Goal: Information Seeking & Learning: Check status

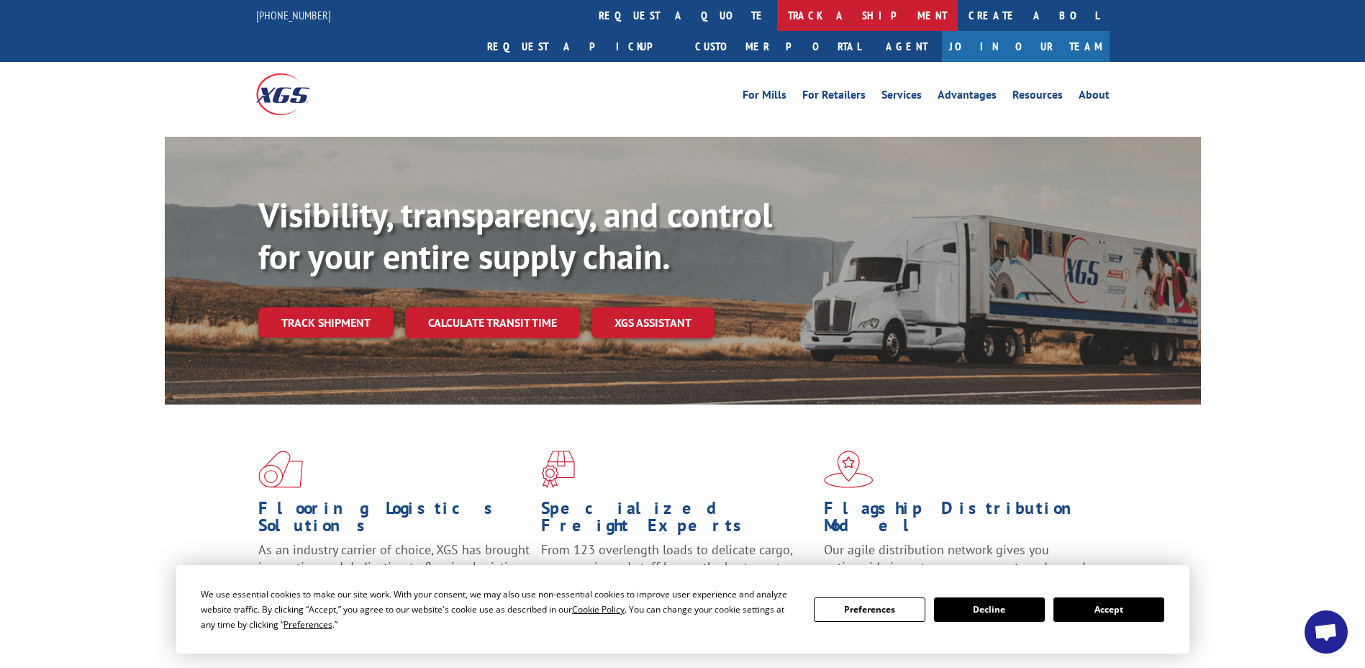
click at [777, 17] on link "track a shipment" at bounding box center [867, 15] width 181 height 31
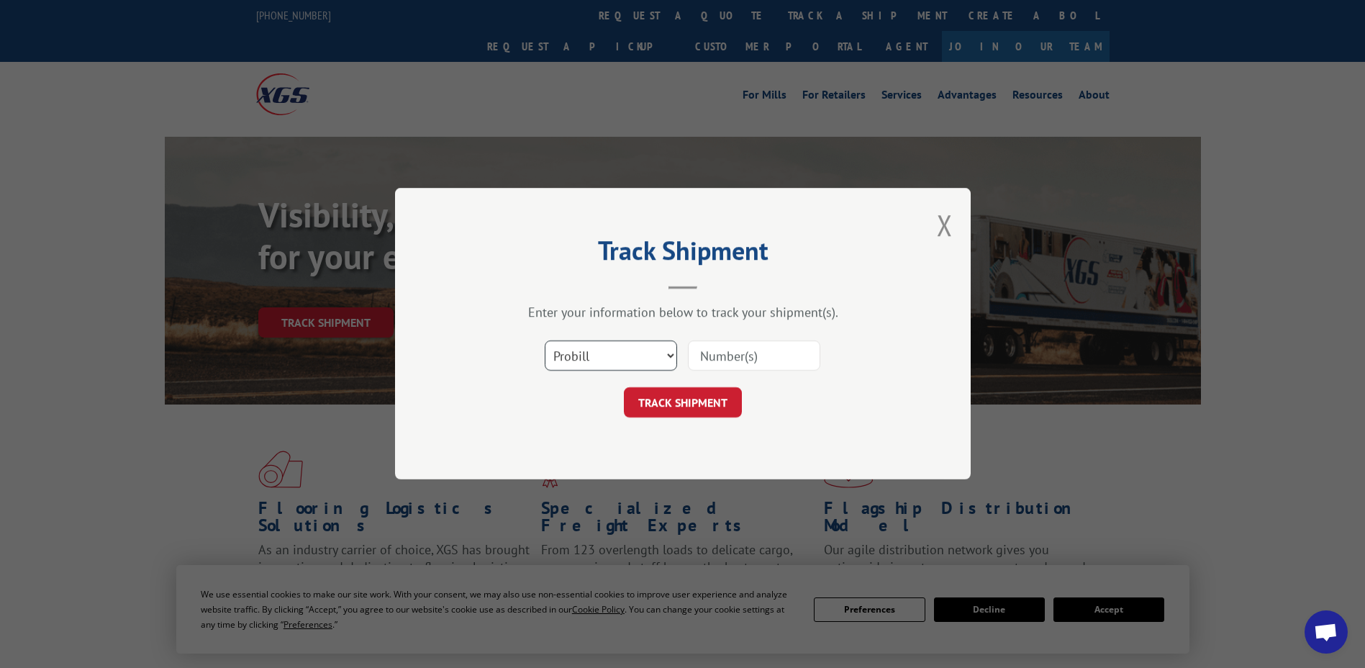
click at [630, 356] on select "Select category... Probill BOL PO" at bounding box center [611, 356] width 132 height 30
select select "bol"
click at [545, 341] on select "Select category... Probill BOL PO" at bounding box center [611, 356] width 132 height 30
click at [760, 353] on input at bounding box center [754, 356] width 132 height 30
type input "437918"
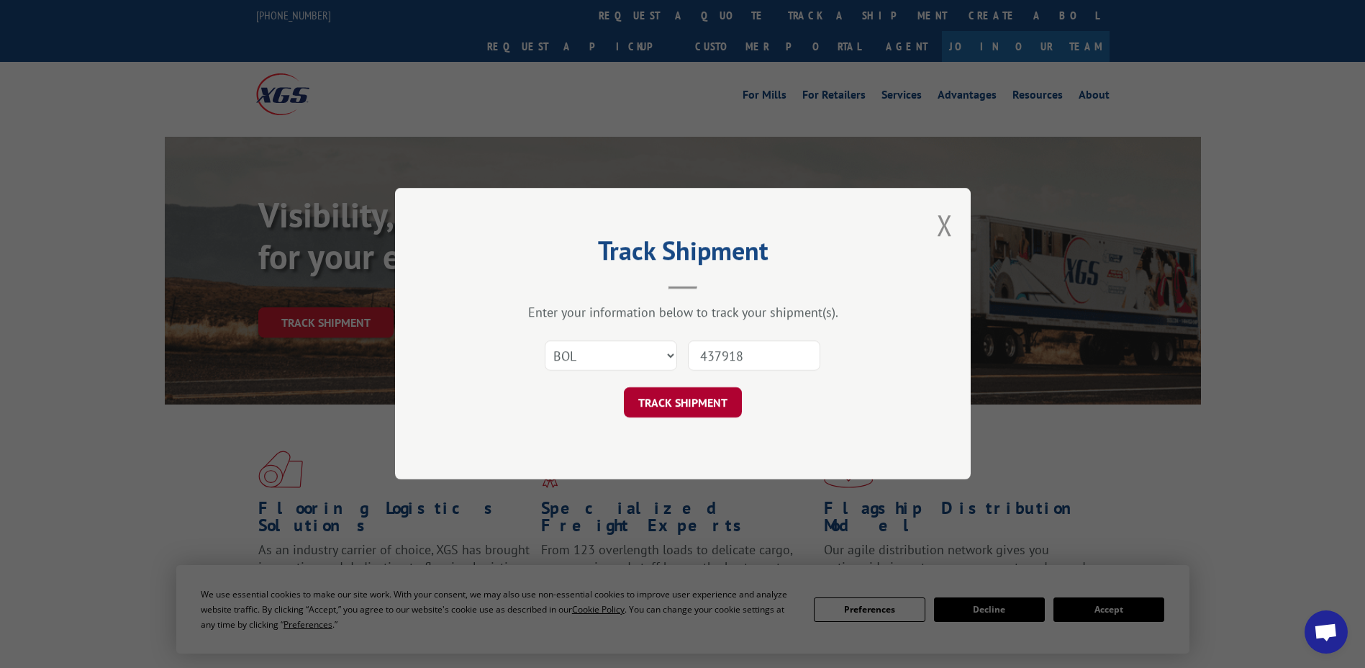
click at [661, 394] on button "TRACK SHIPMENT" at bounding box center [683, 403] width 118 height 30
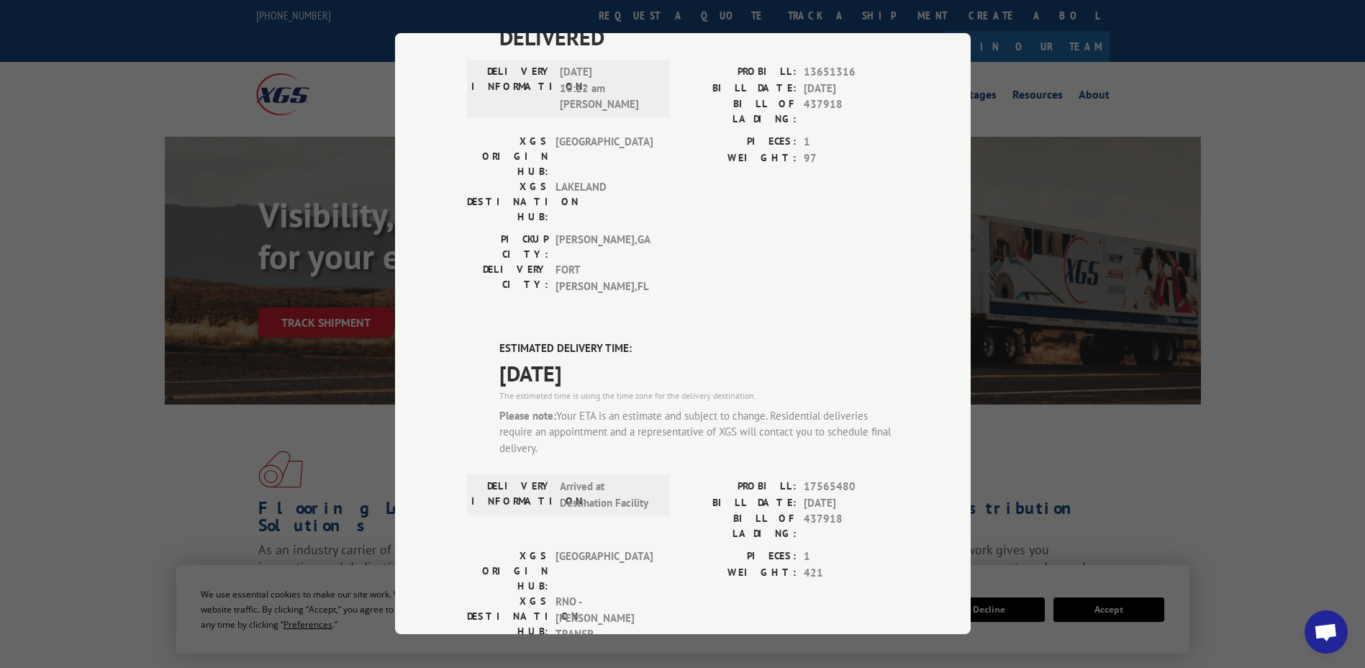
scroll to position [1013, 0]
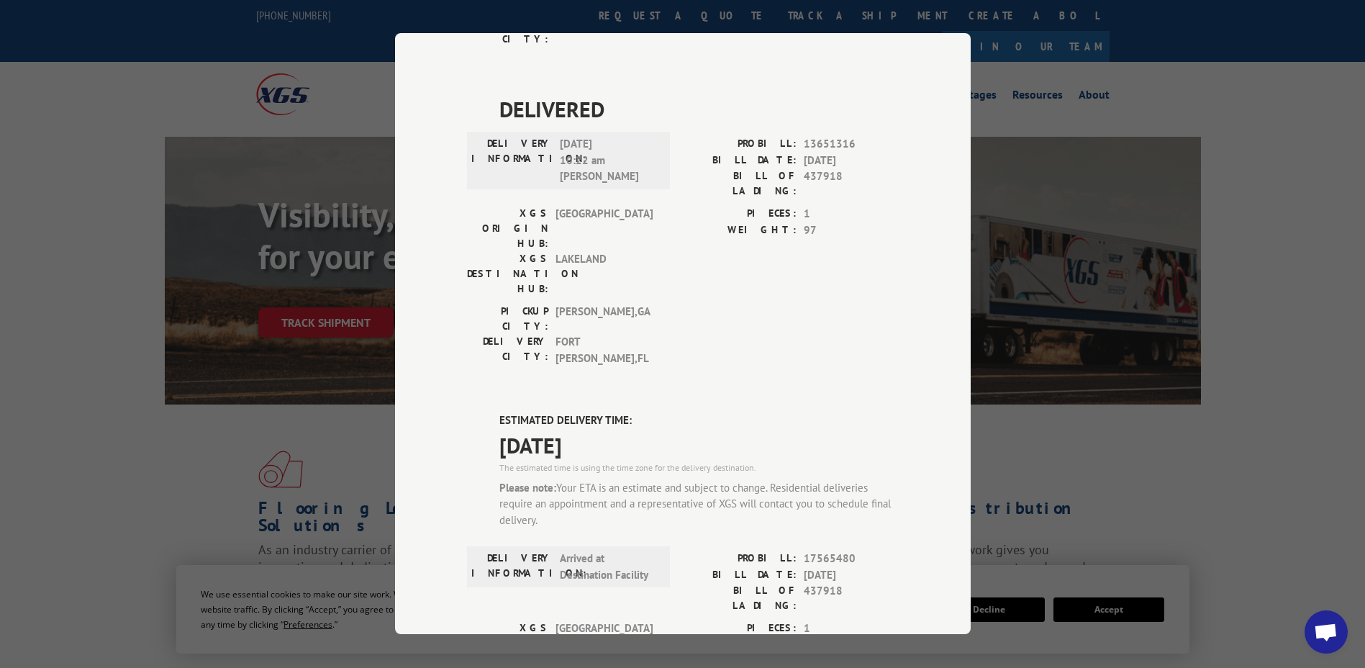
click at [1048, 210] on div "Track Shipment DELIVERED DELIVERY INFORMATION: PROBILL: 8887463 BILL DATE: [DAT…" at bounding box center [682, 334] width 1365 height 668
click at [230, 124] on div "Track Shipment DELIVERED DELIVERY INFORMATION: PROBILL: 8887463 BILL DATE: [DAT…" at bounding box center [682, 334] width 1365 height 668
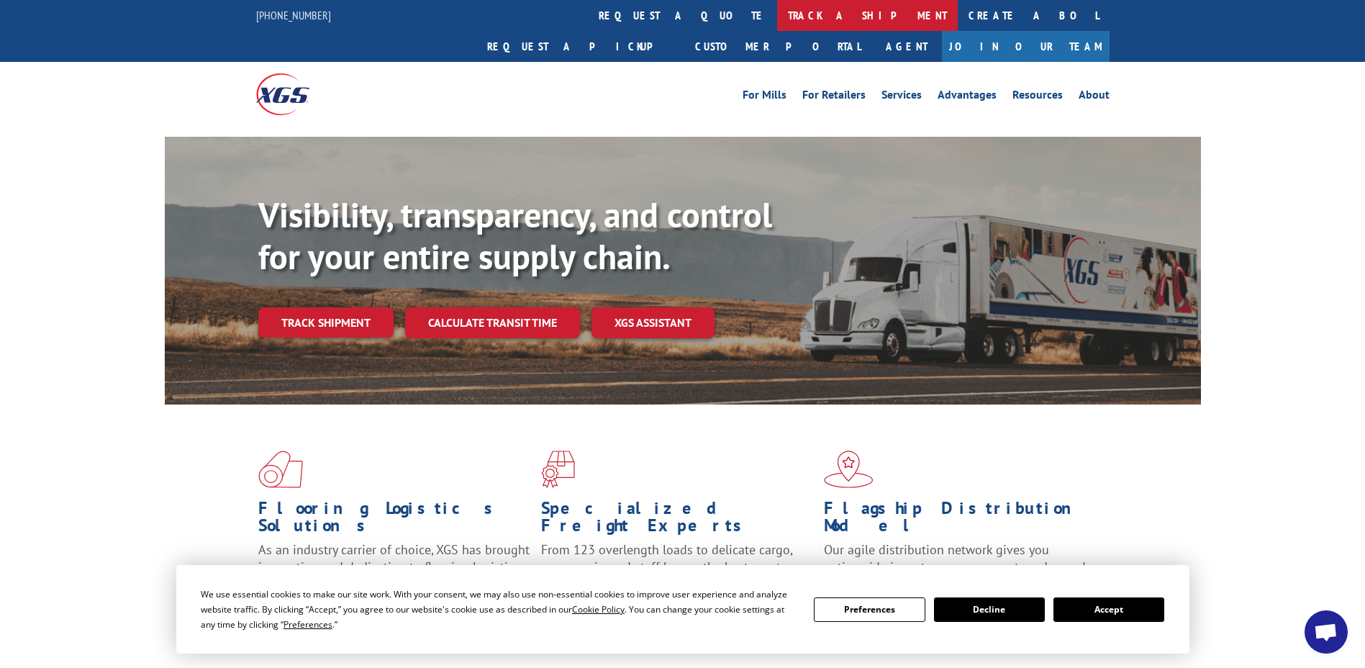
click at [777, 13] on link "track a shipment" at bounding box center [867, 15] width 181 height 31
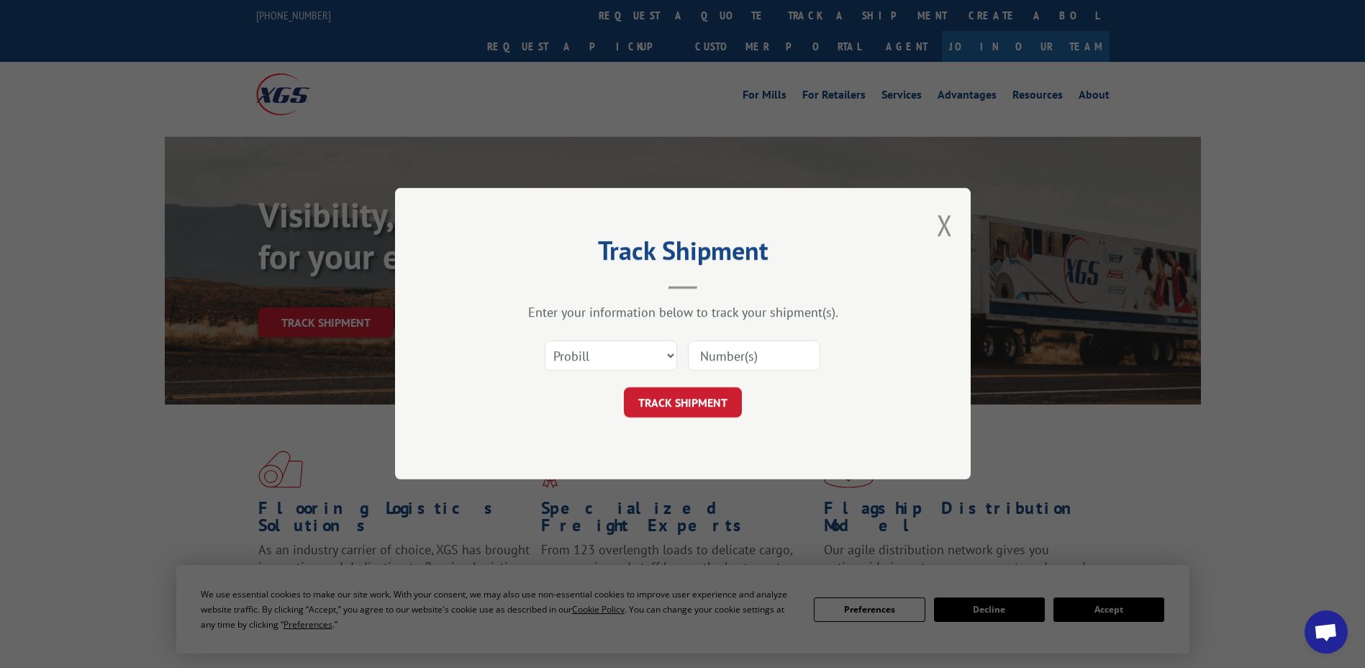
click at [722, 352] on input at bounding box center [754, 356] width 132 height 30
type input "17565480"
click at [672, 405] on button "TRACK SHIPMENT" at bounding box center [683, 403] width 118 height 30
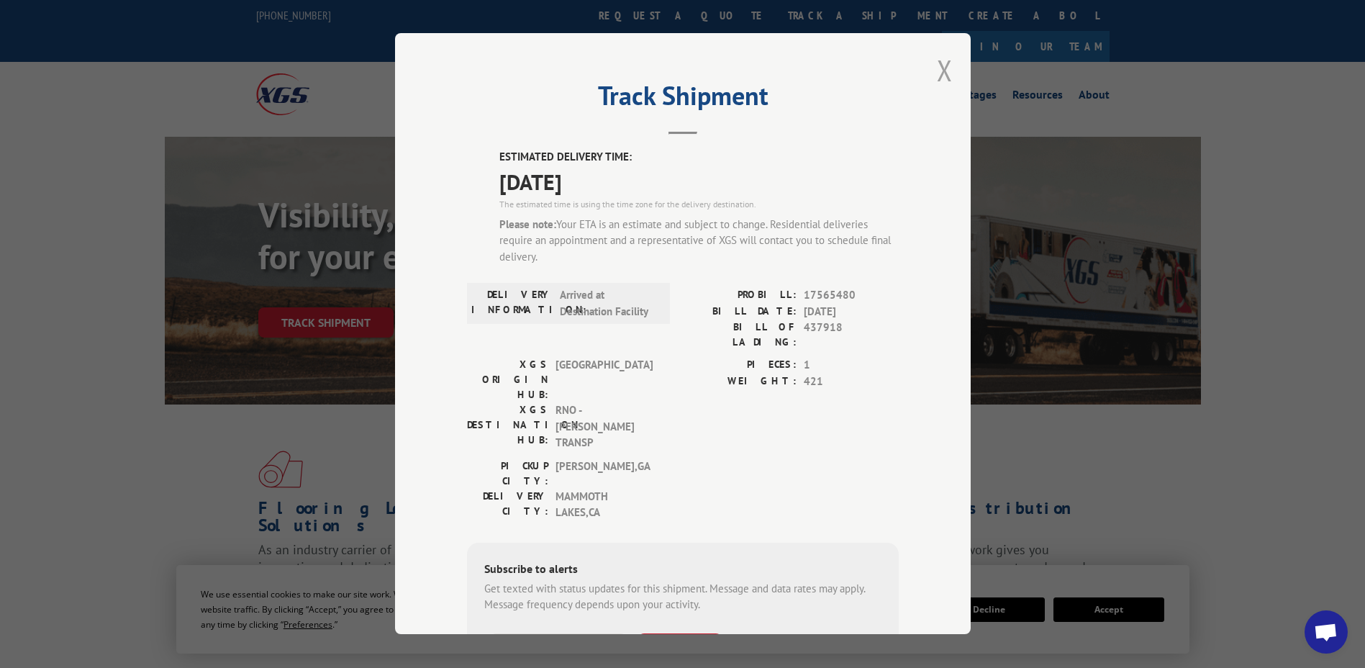
click at [939, 71] on button "Close modal" at bounding box center [945, 70] width 16 height 38
